Goal: Transaction & Acquisition: Purchase product/service

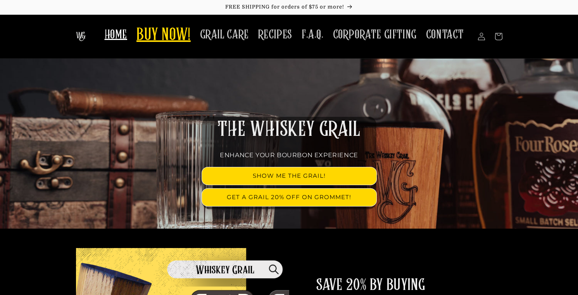
click at [179, 38] on span "BUY NOW!" at bounding box center [163, 35] width 54 height 21
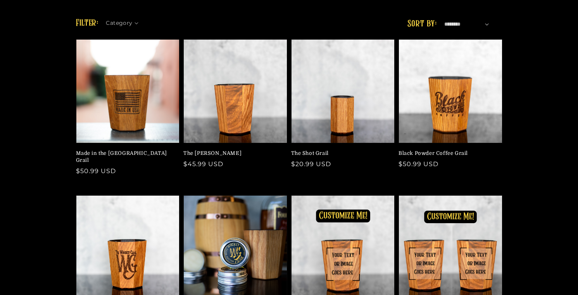
scroll to position [155, 0]
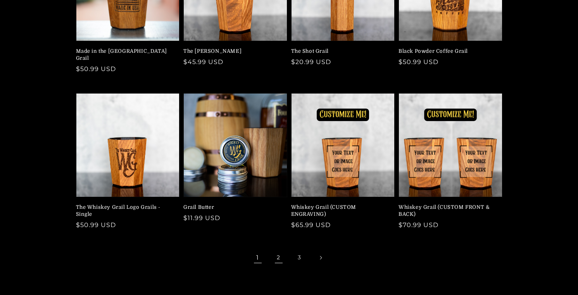
click at [279, 252] on link "2" at bounding box center [278, 257] width 17 height 17
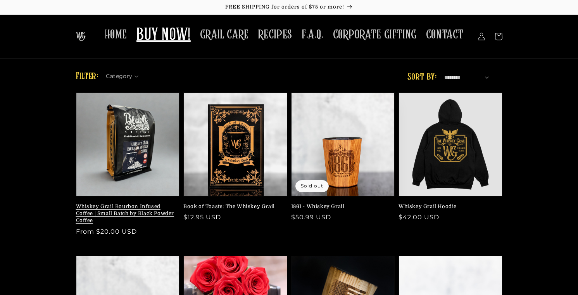
click at [125, 207] on link "Whiskey Grail Bourbon Infused Coffee | Small Batch by Black Powder Coffee" at bounding box center [125, 213] width 99 height 21
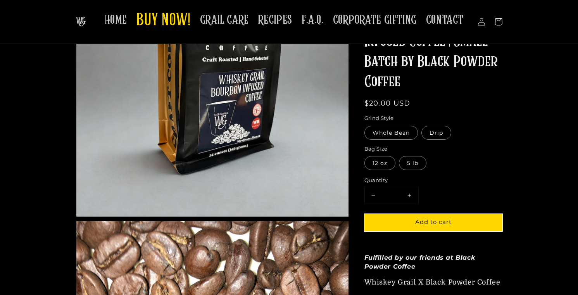
scroll to position [116, 0]
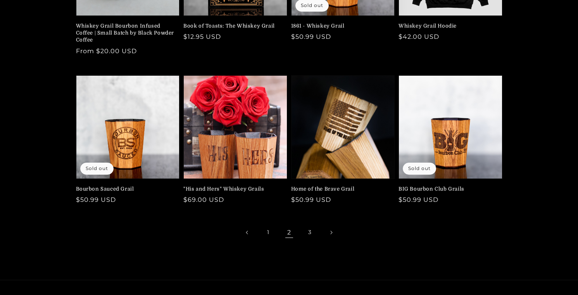
scroll to position [194, 0]
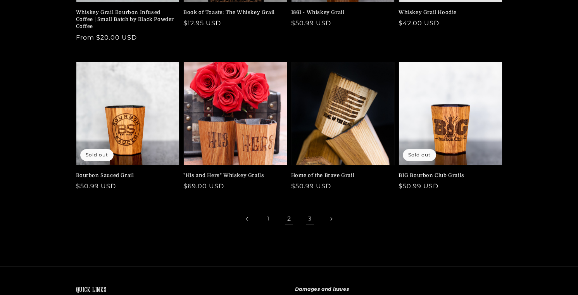
click at [308, 220] on link "3" at bounding box center [310, 218] width 17 height 17
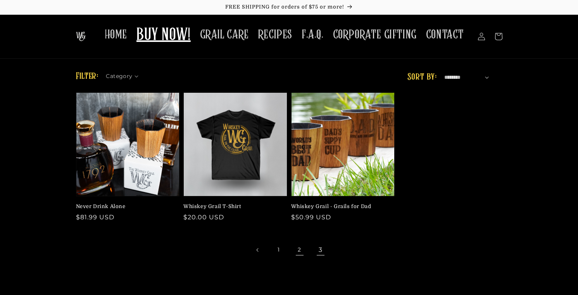
click at [297, 249] on link "2" at bounding box center [299, 249] width 17 height 17
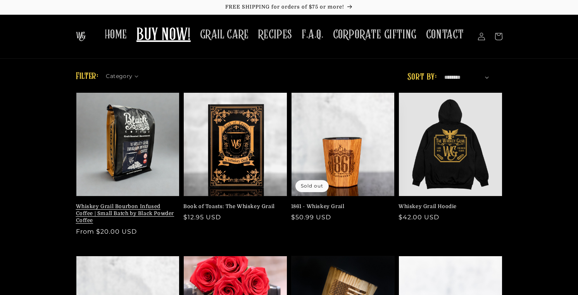
click at [128, 203] on link "Whiskey Grail Bourbon Infused Coffee | Small Batch by Black Powder Coffee" at bounding box center [125, 213] width 99 height 21
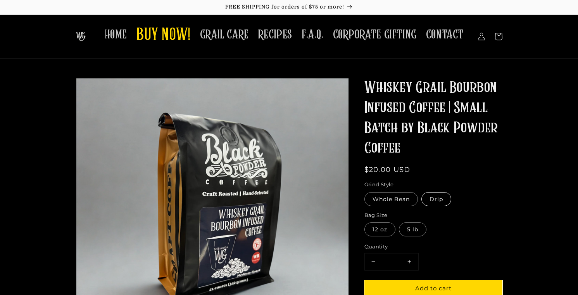
click at [442, 200] on label "Drip" at bounding box center [436, 199] width 30 height 14
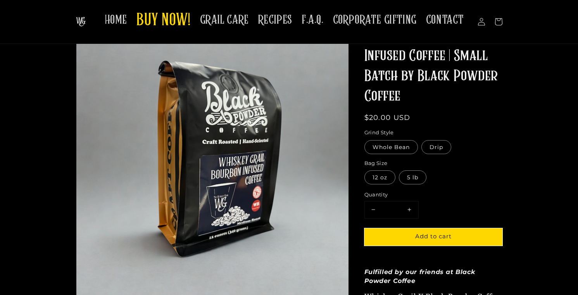
scroll to position [39, 0]
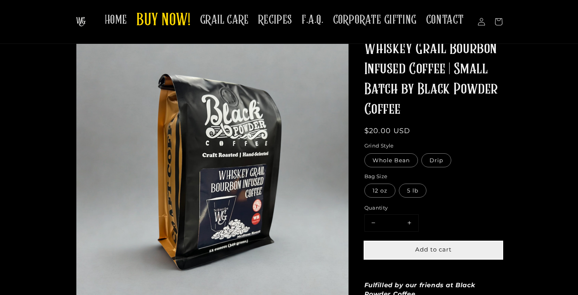
click at [418, 247] on span "Add to cart" at bounding box center [433, 248] width 36 height 7
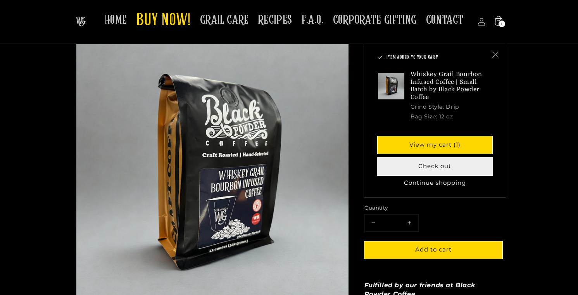
click at [416, 166] on button "Check out" at bounding box center [435, 166] width 115 height 17
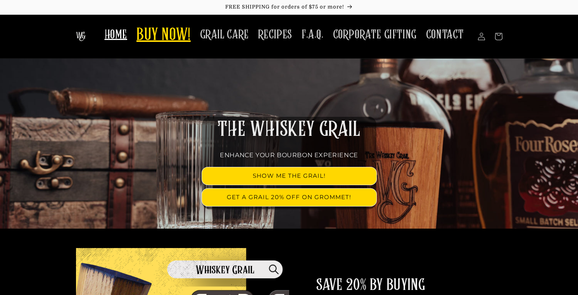
click at [183, 39] on span "BUY NOW!" at bounding box center [163, 35] width 54 height 21
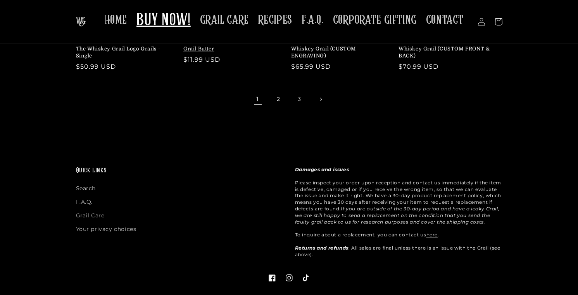
scroll to position [194, 0]
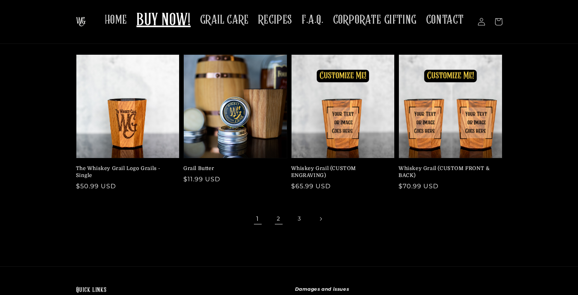
click at [279, 210] on link "2" at bounding box center [278, 218] width 17 height 17
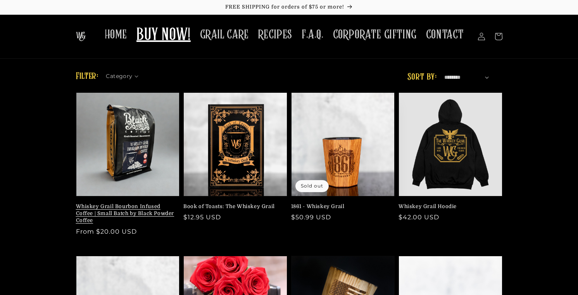
click at [141, 203] on link "Whiskey Grail Bourbon Infused Coffee | Small Batch by Black Powder Coffee" at bounding box center [125, 213] width 99 height 21
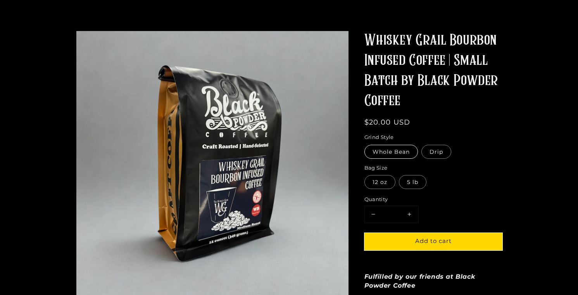
scroll to position [78, 0]
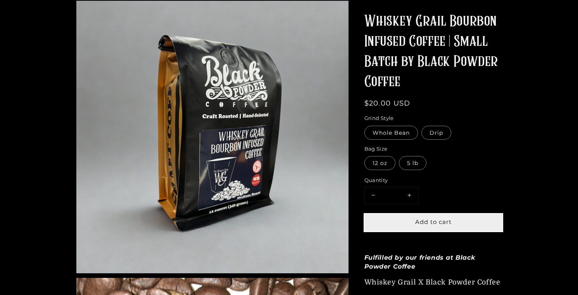
click at [409, 222] on button "Add to cart" at bounding box center [433, 222] width 138 height 17
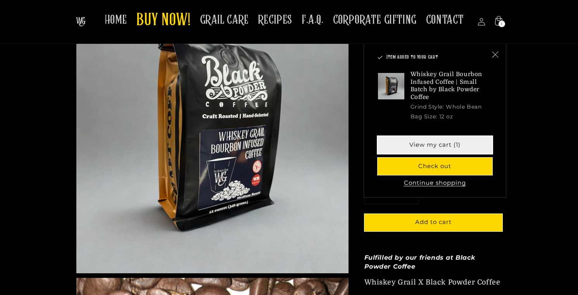
click at [416, 144] on link "View my cart (1)" at bounding box center [435, 144] width 115 height 17
